Goal: Task Accomplishment & Management: Manage account settings

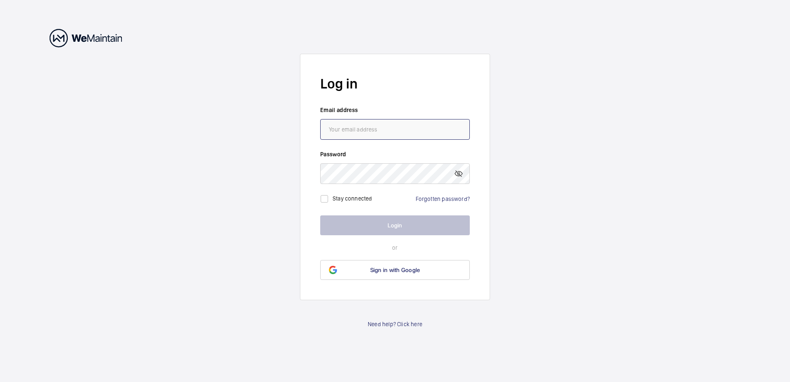
click at [370, 133] on input "email" at bounding box center [395, 129] width 150 height 21
type input "[PERSON_NAME][EMAIL_ADDRESS][PERSON_NAME][DOMAIN_NAME]"
click at [426, 201] on link "Forgotten password?" at bounding box center [443, 198] width 54 height 7
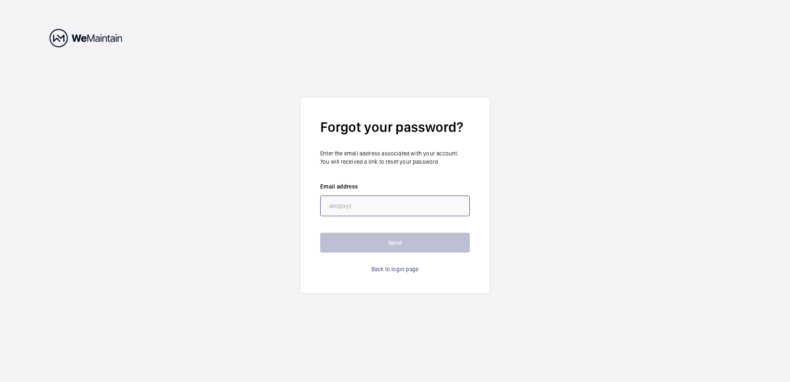
click at [426, 205] on input "email" at bounding box center [395, 205] width 150 height 21
type input "[PERSON_NAME][EMAIL_ADDRESS][PERSON_NAME][DOMAIN_NAME]"
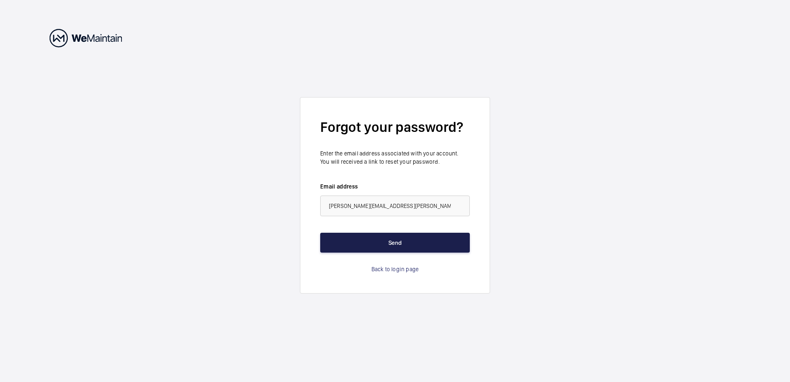
click at [373, 243] on button "Send" at bounding box center [395, 243] width 150 height 20
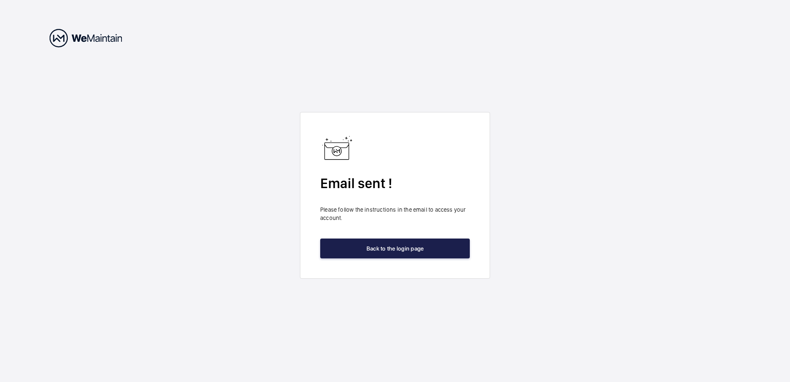
drag, startPoint x: 417, startPoint y: 250, endPoint x: 374, endPoint y: 355, distance: 113.4
click at [417, 250] on button "Back to the login page" at bounding box center [395, 248] width 150 height 20
